Goal: Find specific page/section: Find specific page/section

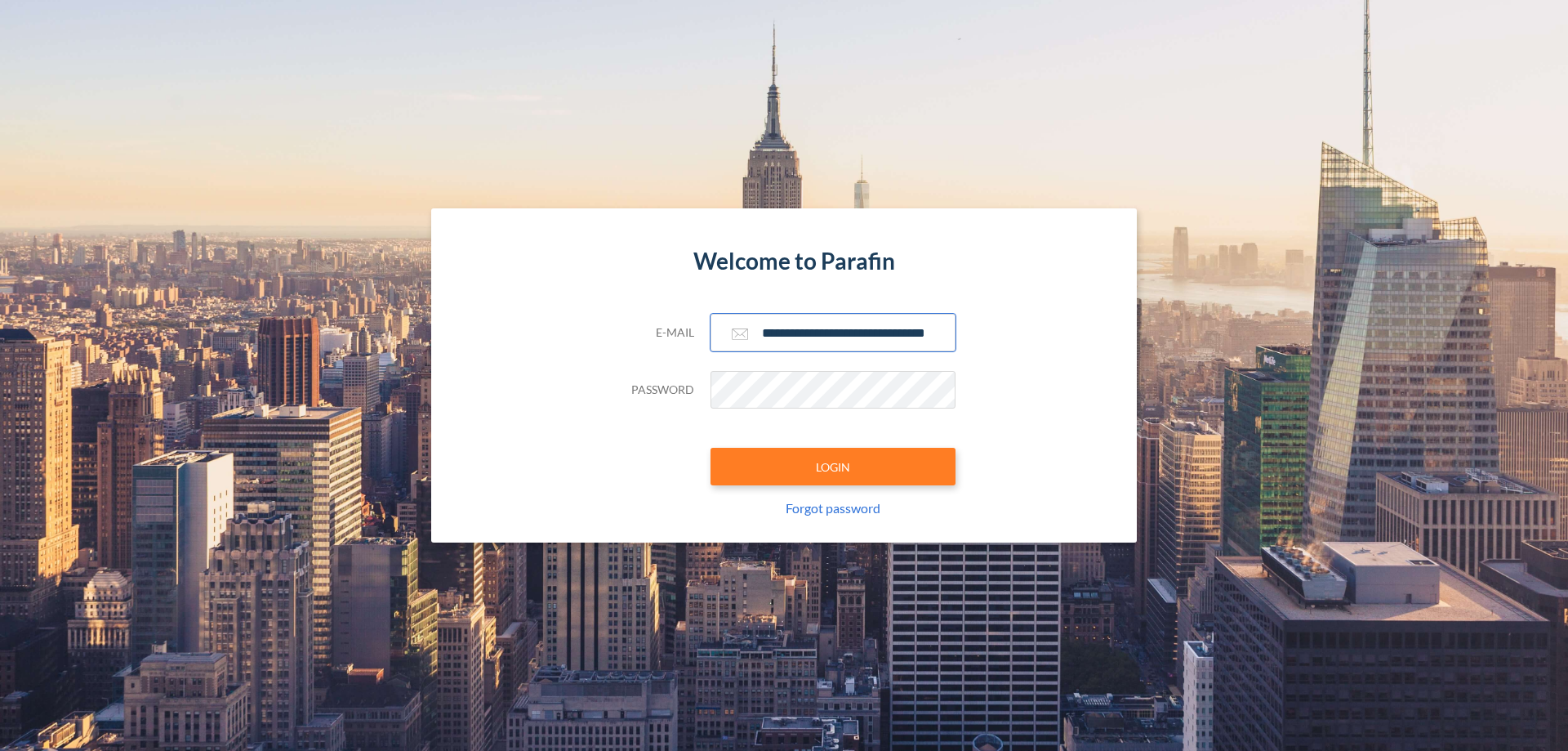
type input "**********"
click at [833, 467] on button "LOGIN" at bounding box center [833, 467] width 245 height 38
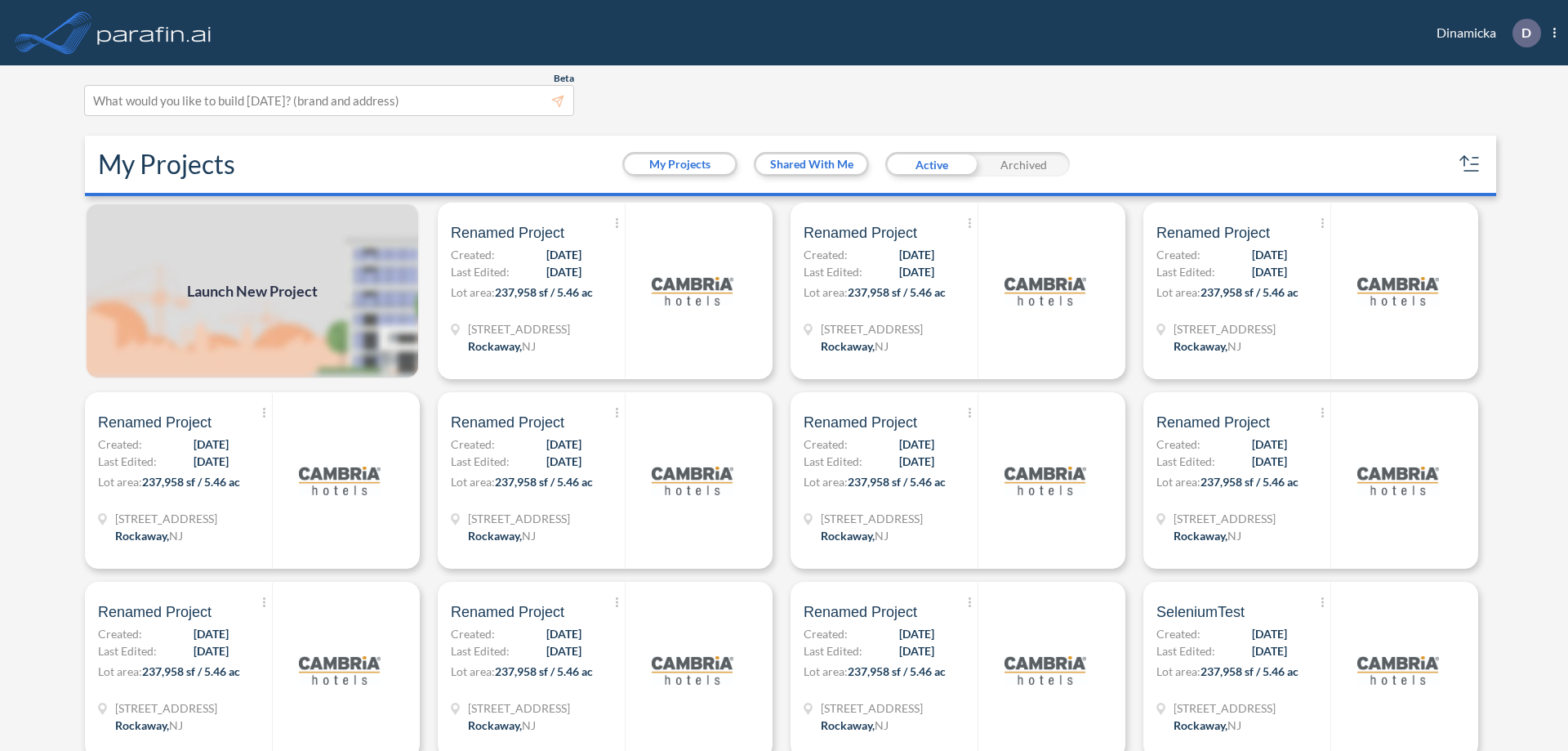
scroll to position [4, 0]
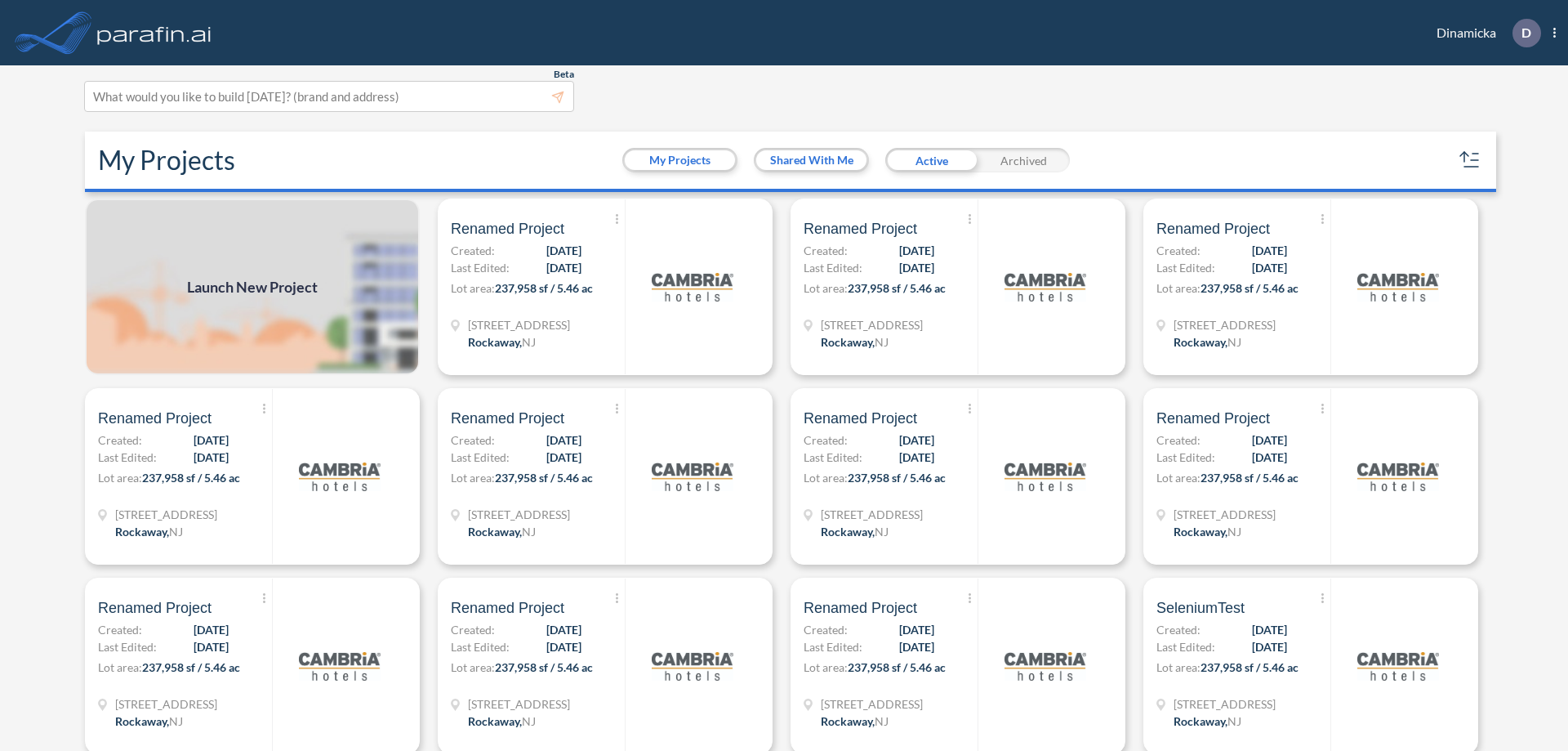
click at [1024, 160] on div "Archived" at bounding box center [1023, 159] width 92 height 24
